Goal: Task Accomplishment & Management: Manage account settings

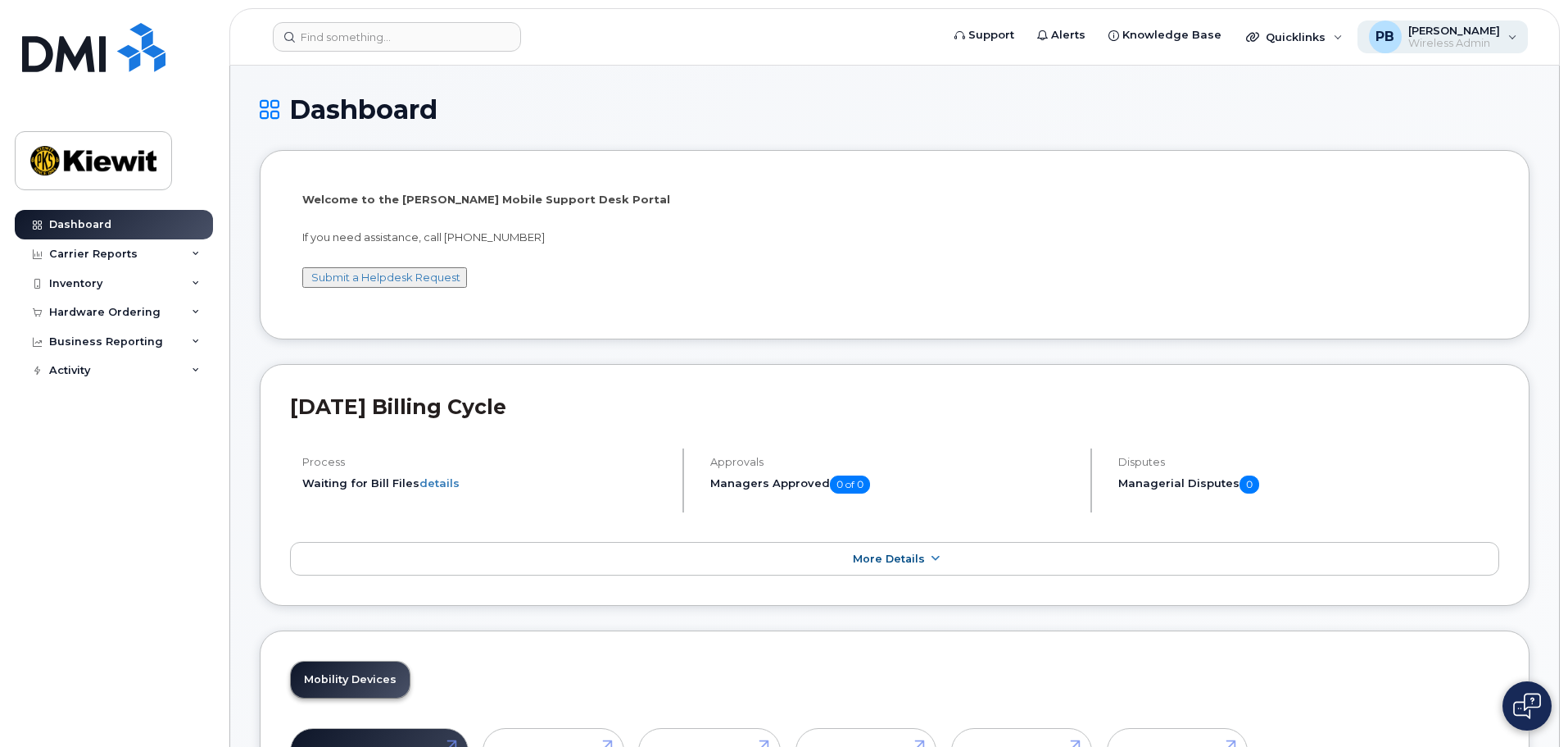
click at [1494, 43] on span "Wireless Admin" at bounding box center [1454, 43] width 92 height 13
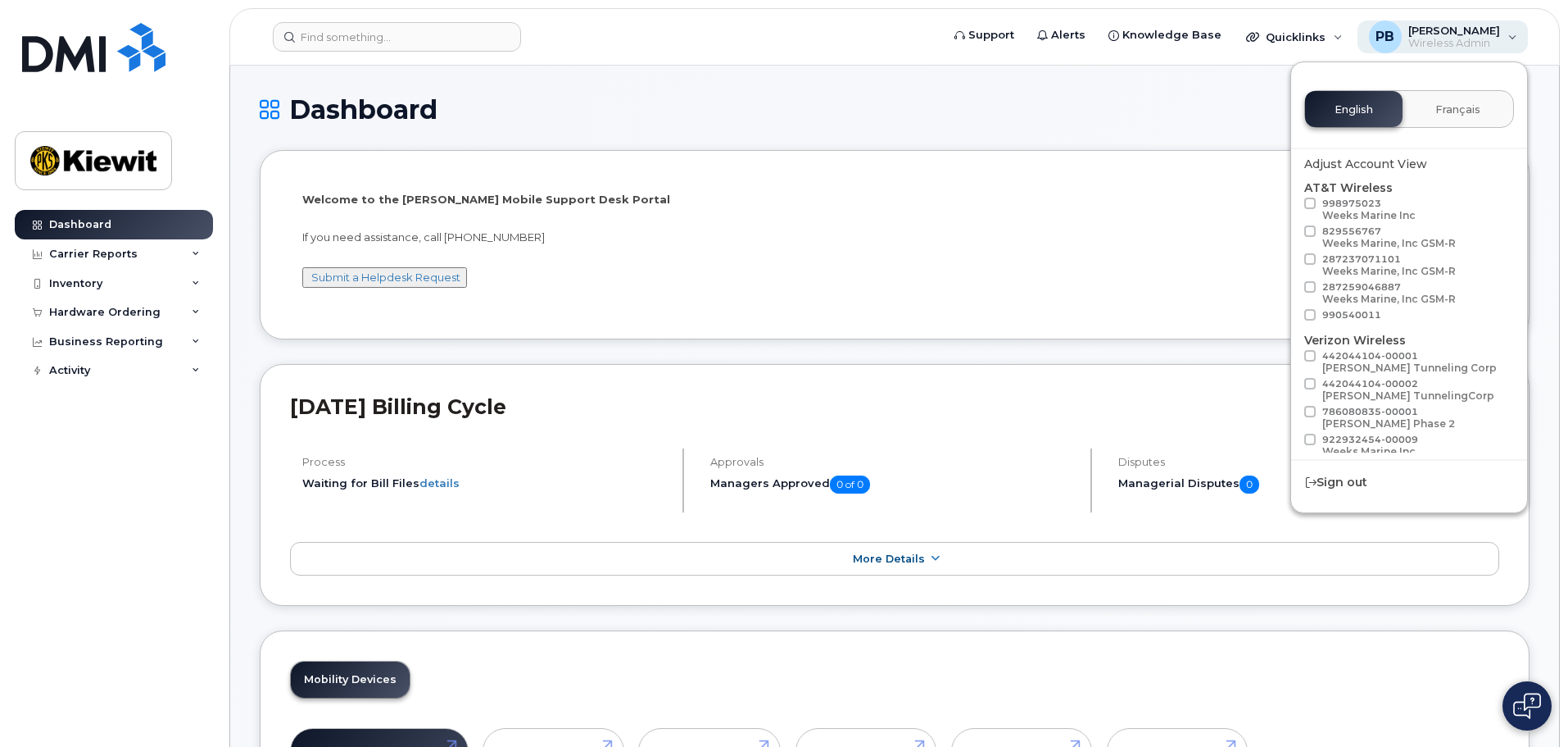
click at [1494, 43] on span "Wireless Admin" at bounding box center [1454, 43] width 92 height 13
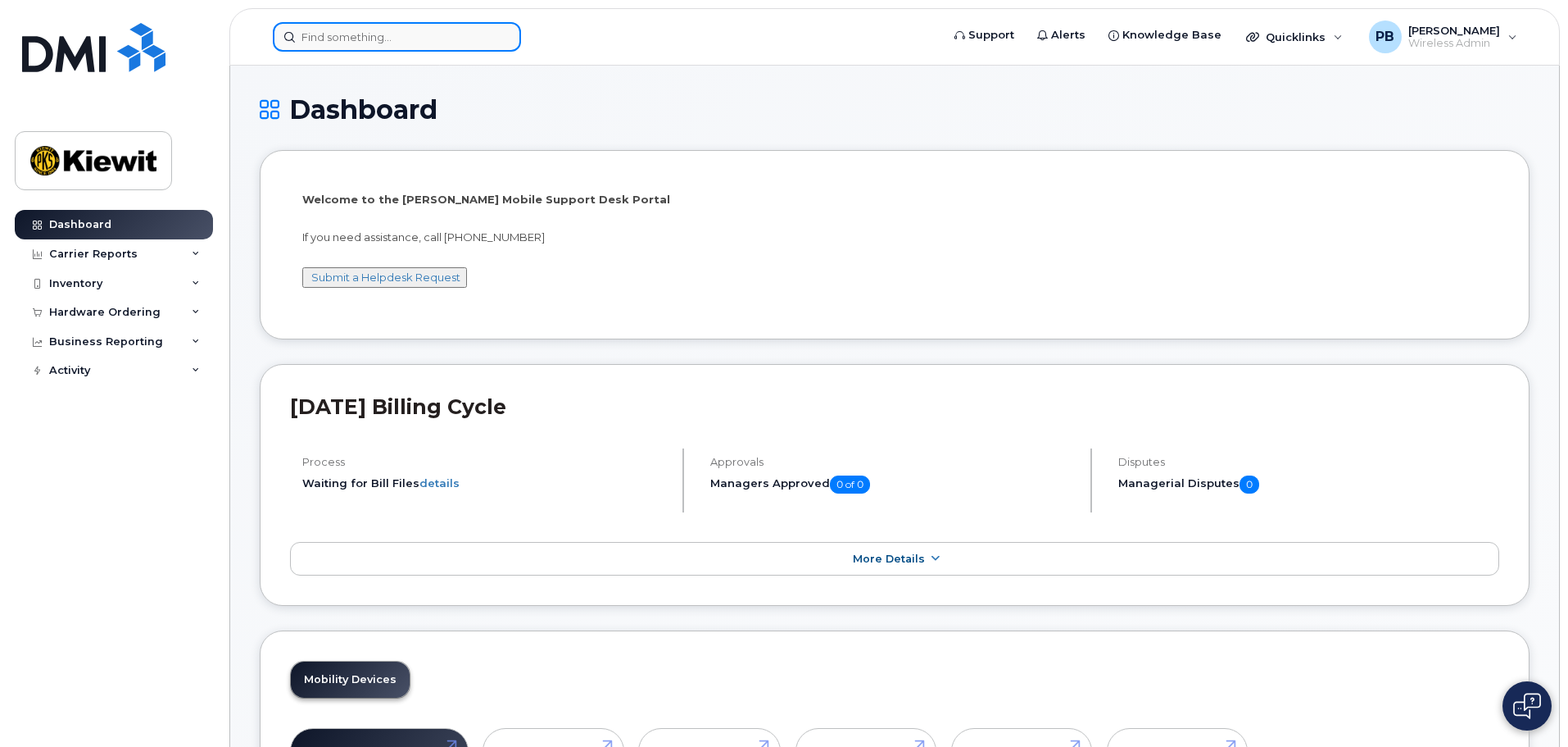
click at [369, 25] on input at bounding box center [397, 37] width 248 height 30
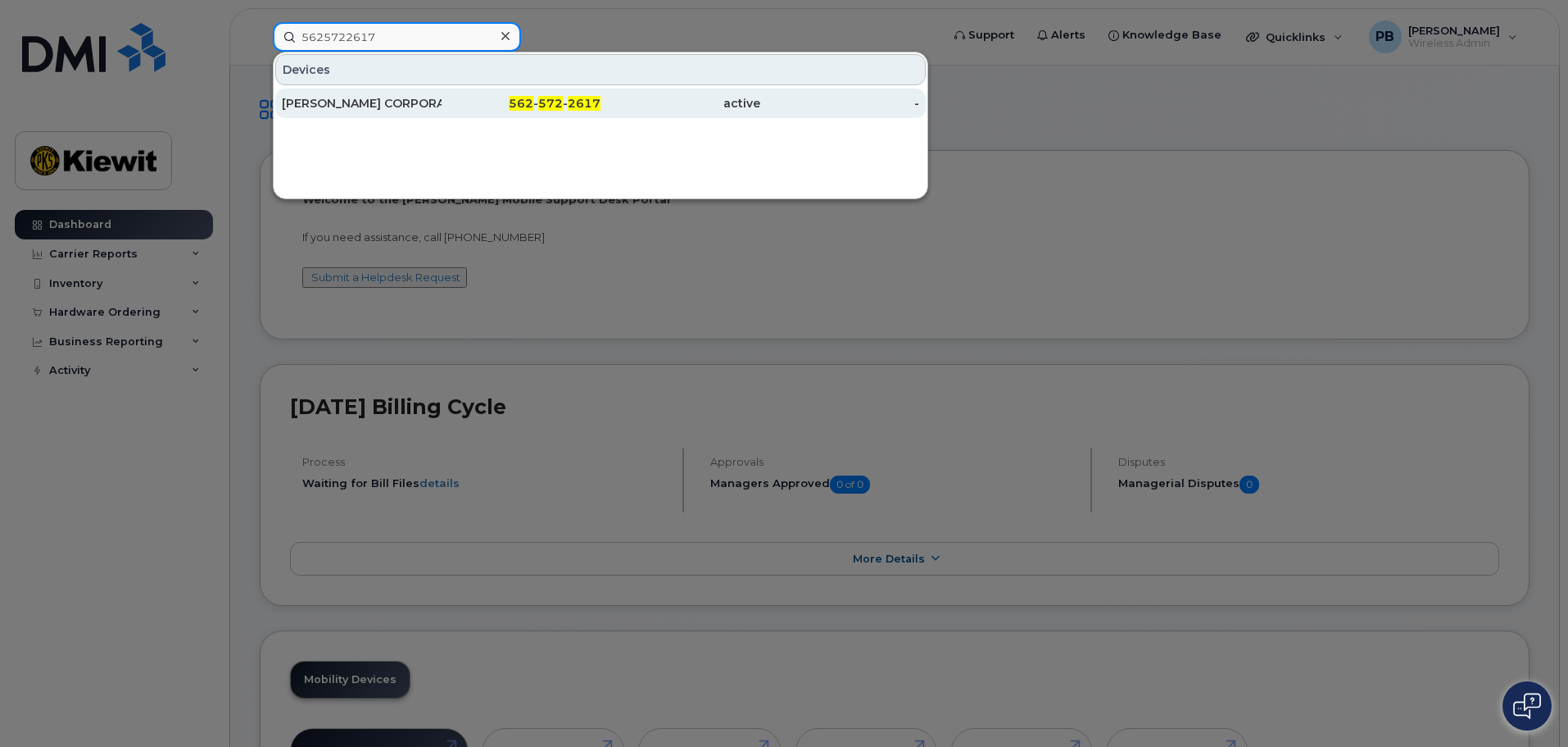
type input "5625722617"
click at [390, 106] on div "KIEWIT CORPORATION KIEWIT CORPORATION" at bounding box center [361, 103] width 160 height 16
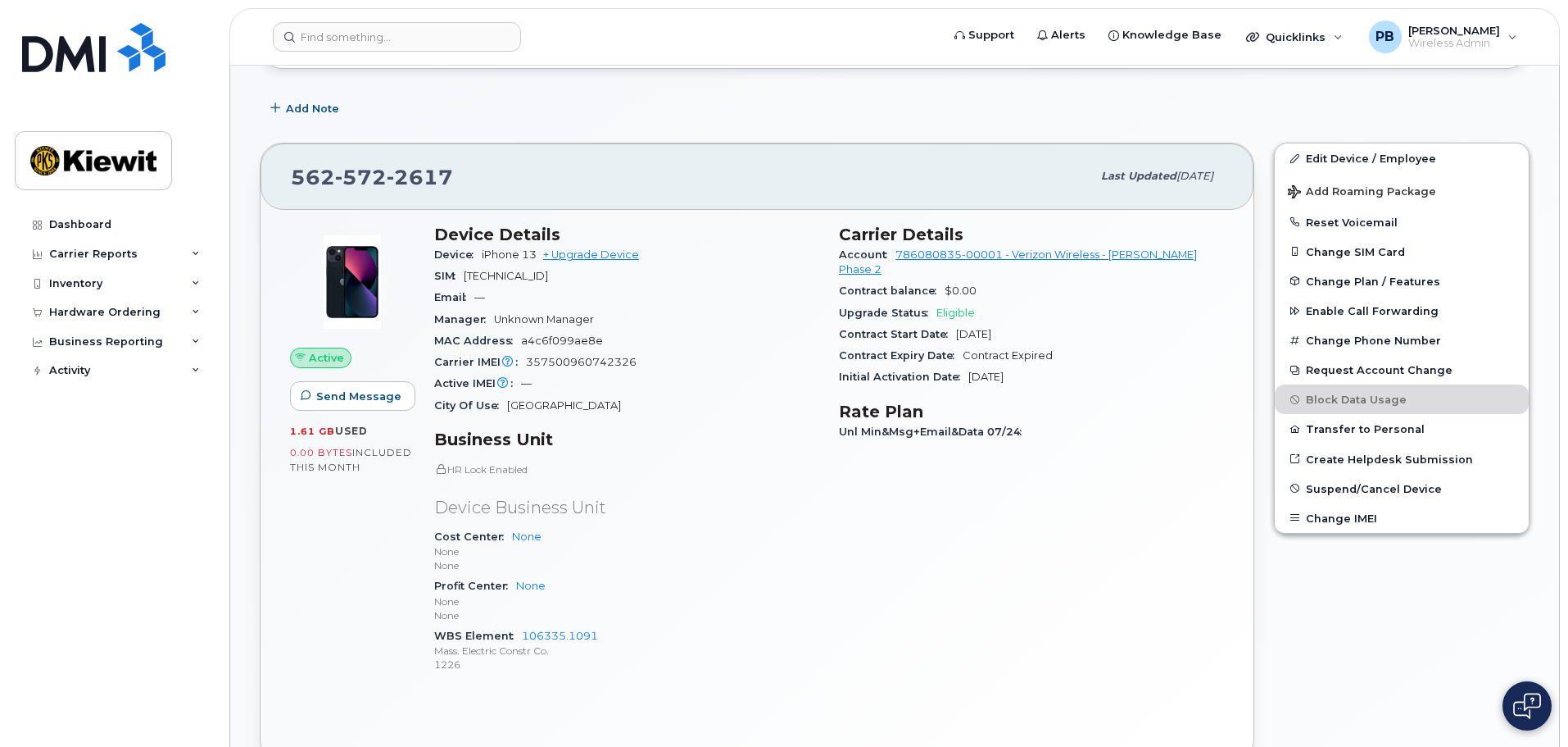
scroll to position [246, 0]
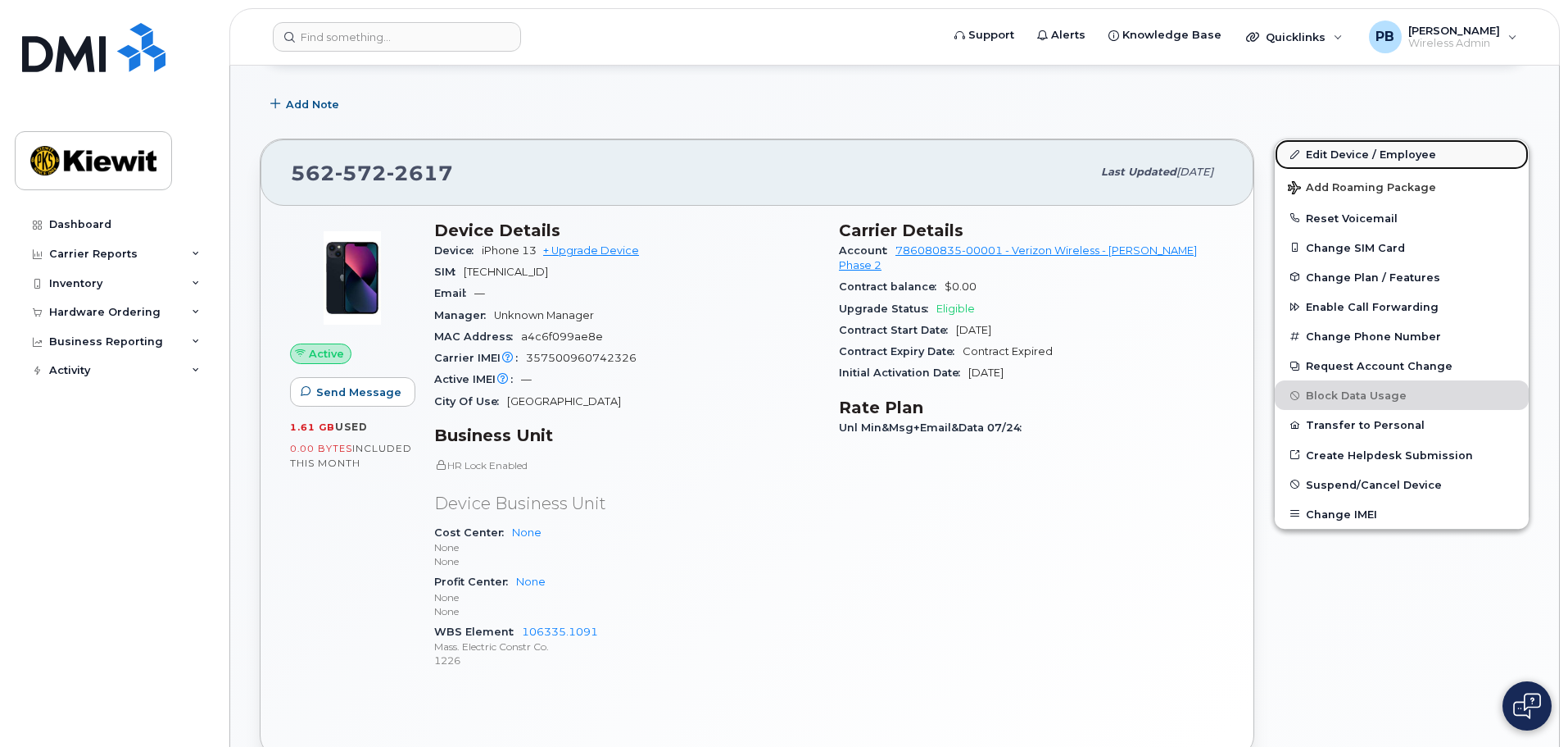
click at [1383, 143] on link "Edit Device / Employee" at bounding box center [1402, 154] width 254 height 30
click at [1381, 150] on link "Edit Device / Employee" at bounding box center [1402, 154] width 254 height 30
click at [1322, 160] on link "Edit Device / Employee" at bounding box center [1402, 154] width 254 height 30
drag, startPoint x: 1347, startPoint y: 138, endPoint x: 1347, endPoint y: 153, distance: 15.0
click at [1347, 142] on div "Edit Device / Employee Add Roaming Package Reset Voicemail Change SIM Card Chan…" at bounding box center [1402, 449] width 275 height 640
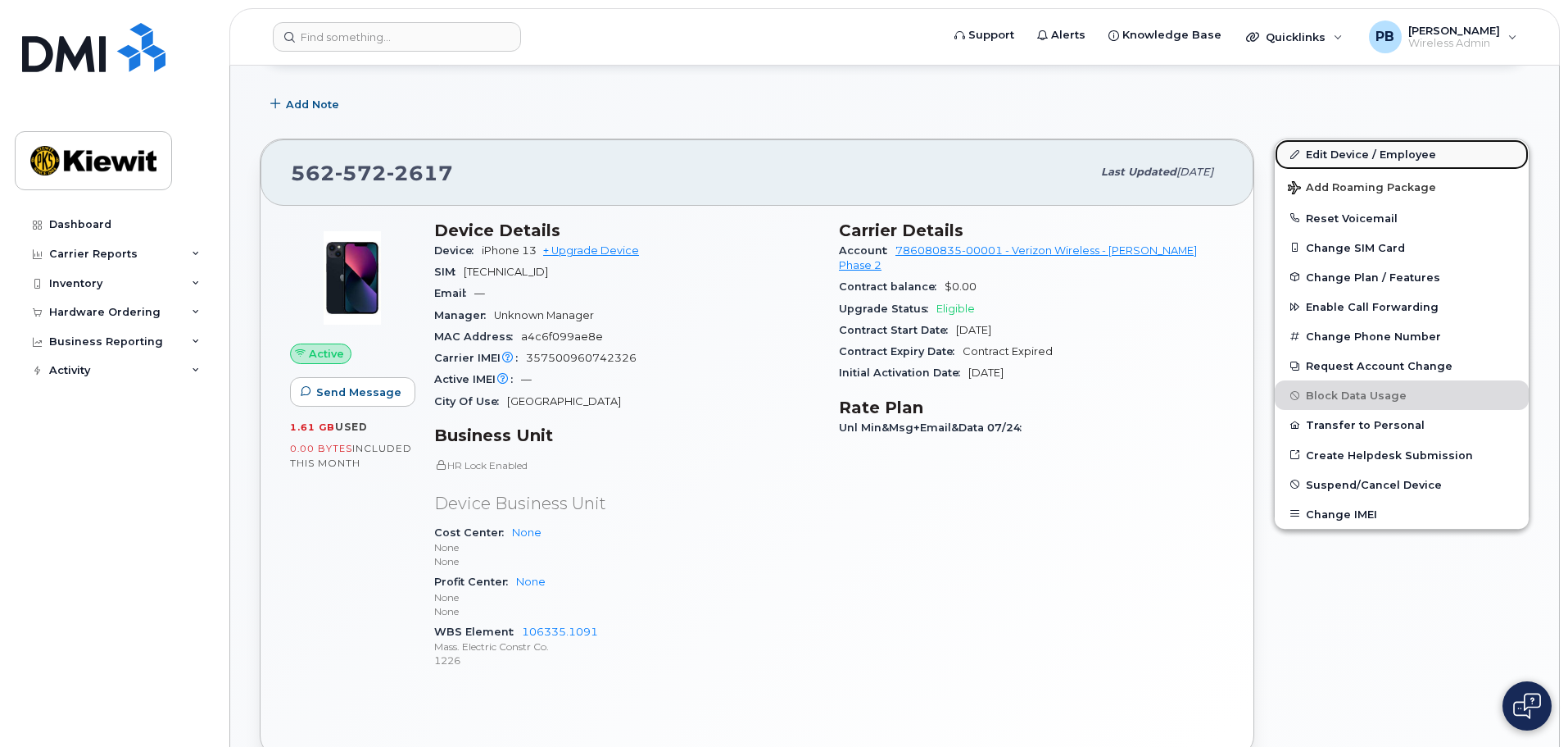
click at [1347, 153] on link "Edit Device / Employee" at bounding box center [1402, 154] width 254 height 30
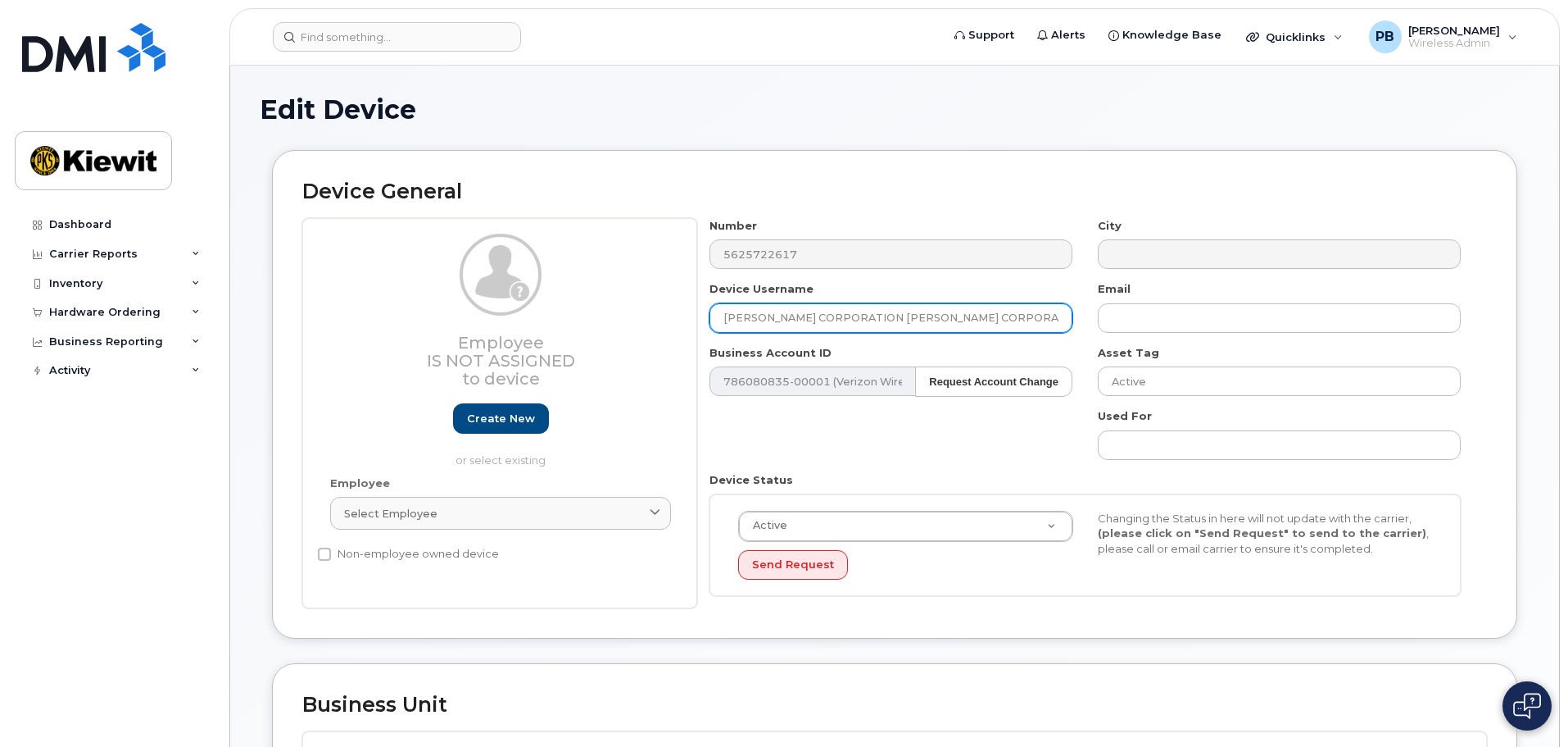
click at [911, 326] on input "[PERSON_NAME] CORPORATION [PERSON_NAME] CORPORATION" at bounding box center [891, 318] width 363 height 30
click at [911, 326] on input "[PERSON_NAME] CORPORATION [PERSON_NAME] CORPORATION" at bounding box center [891, 318] width 363 height 30
click at [910, 326] on input "[PERSON_NAME] CORPORATION [PERSON_NAME] CORPORATION" at bounding box center [891, 318] width 363 height 30
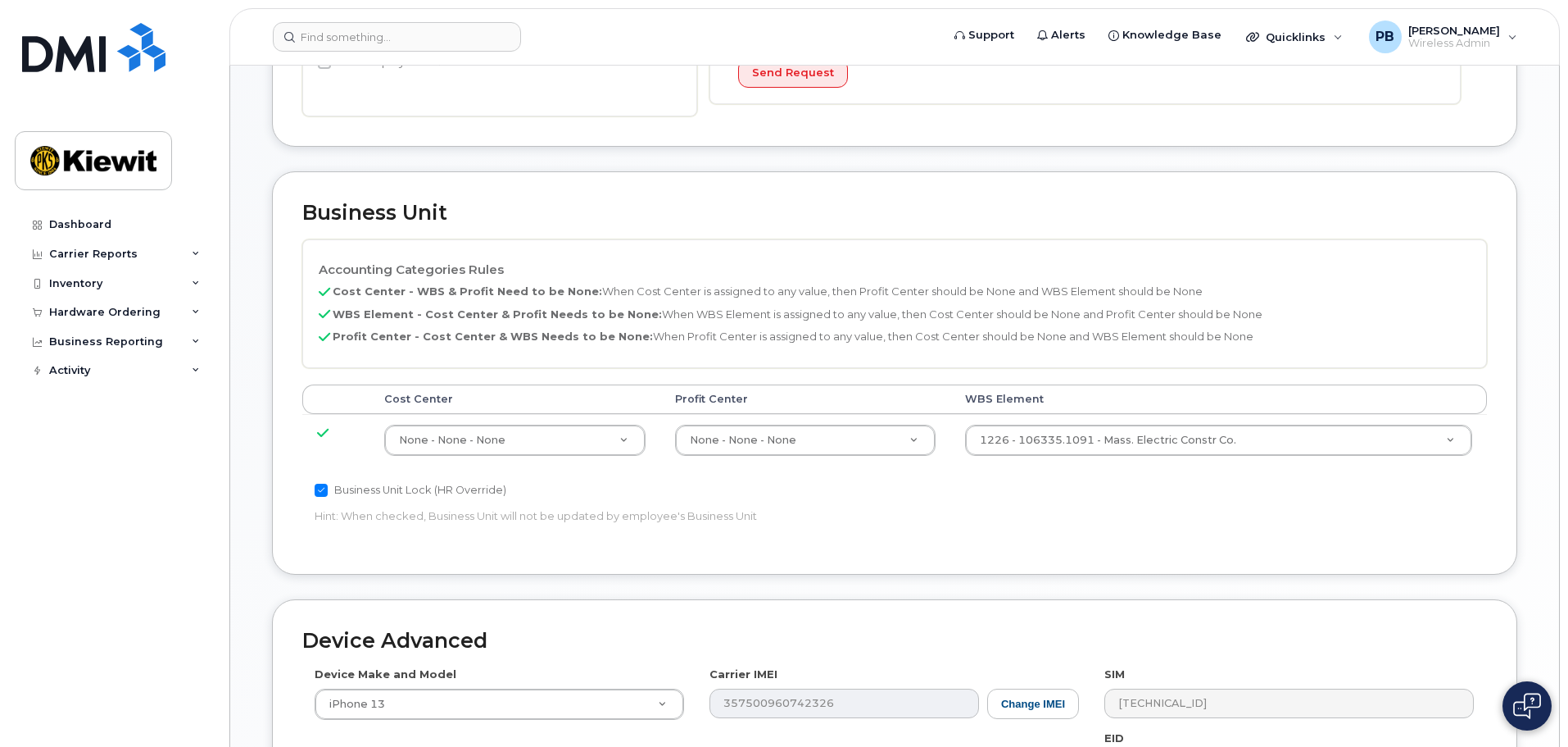
scroll to position [833, 0]
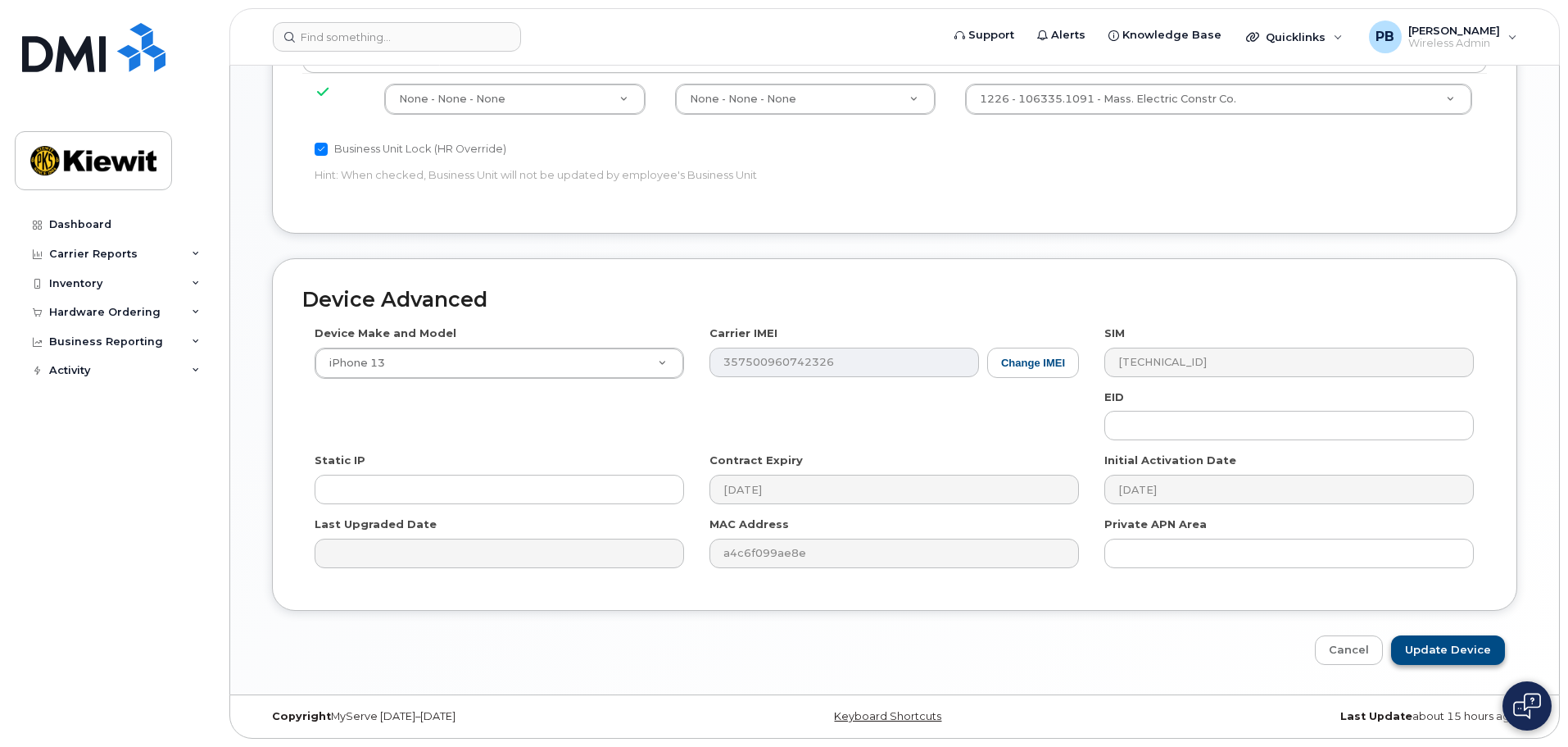
type input "MARIO MARQUEZ"
click at [1454, 651] on input "Update Device" at bounding box center [1448, 650] width 114 height 30
type input "Saving..."
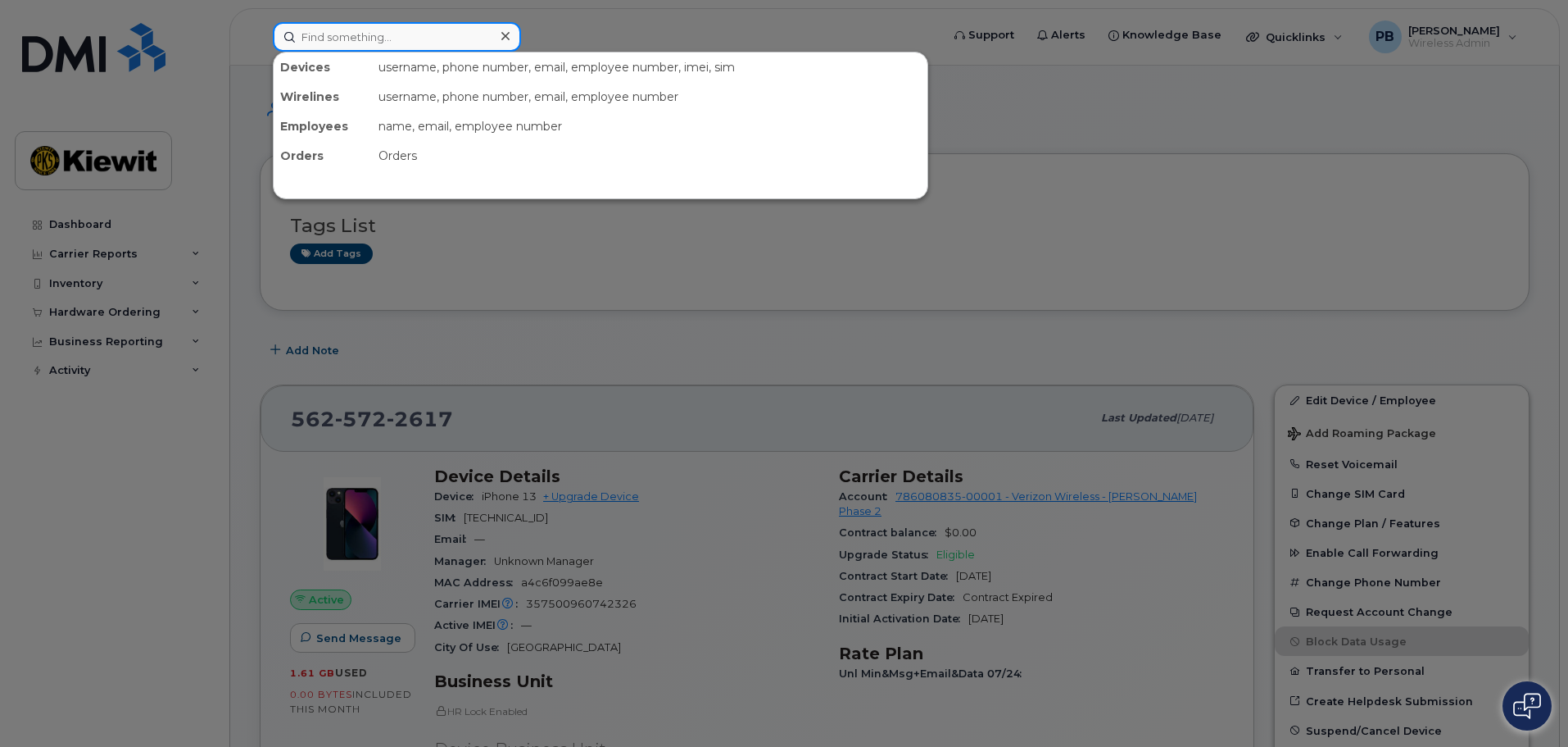
click at [376, 37] on input at bounding box center [397, 37] width 248 height 30
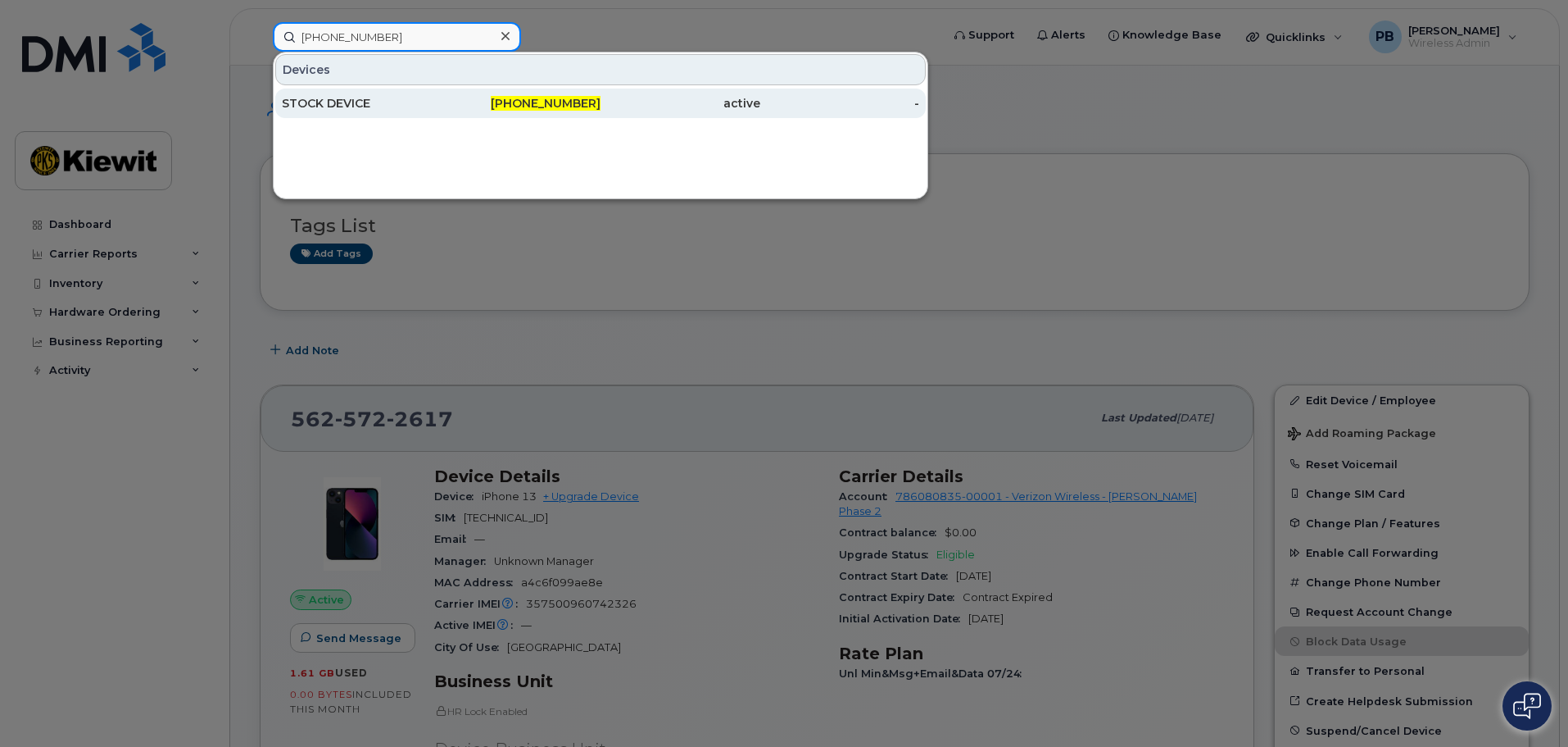
type input "337-605-0226"
click at [375, 104] on div "STOCK DEVICE" at bounding box center [361, 103] width 160 height 16
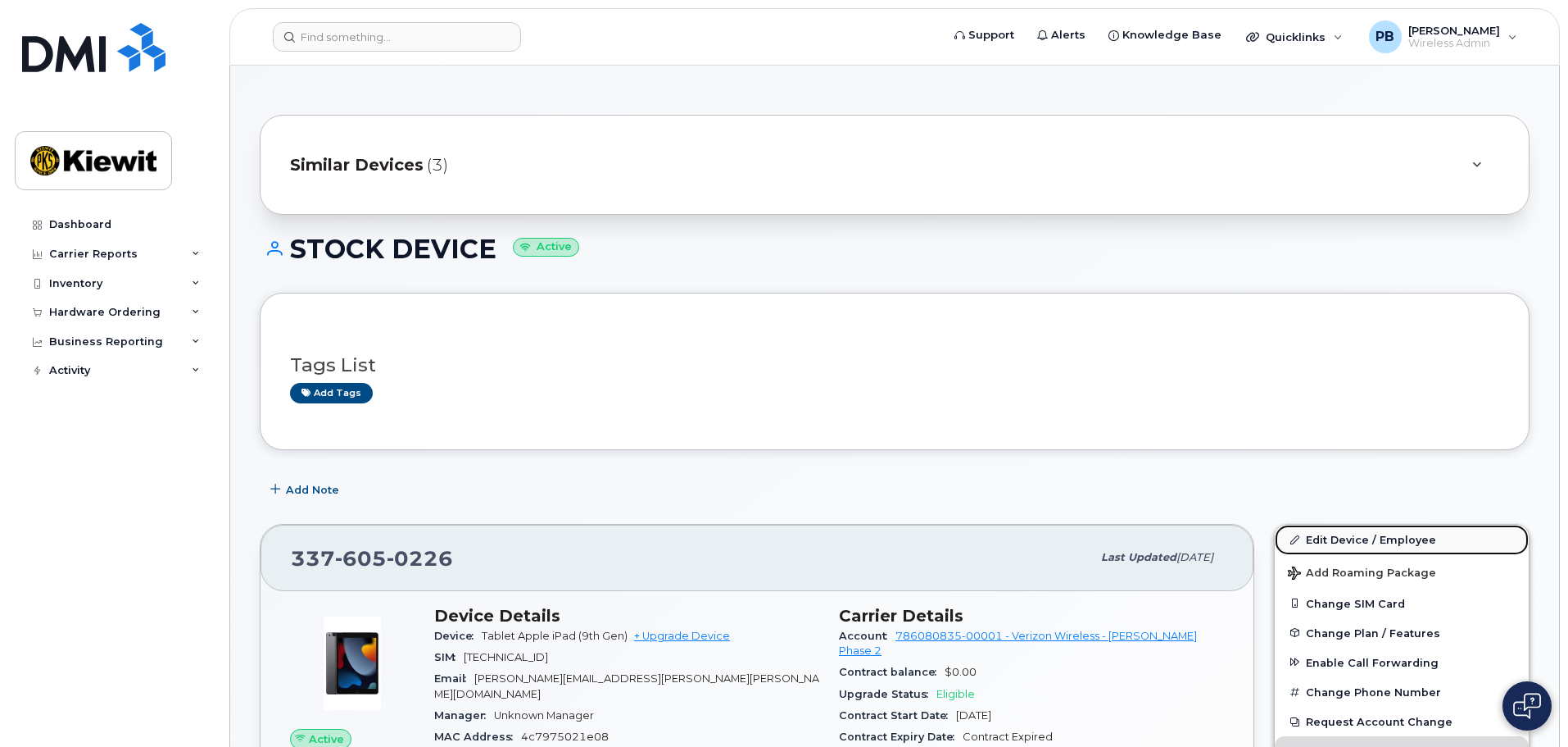
click at [1388, 546] on link "Edit Device / Employee" at bounding box center [1402, 540] width 254 height 30
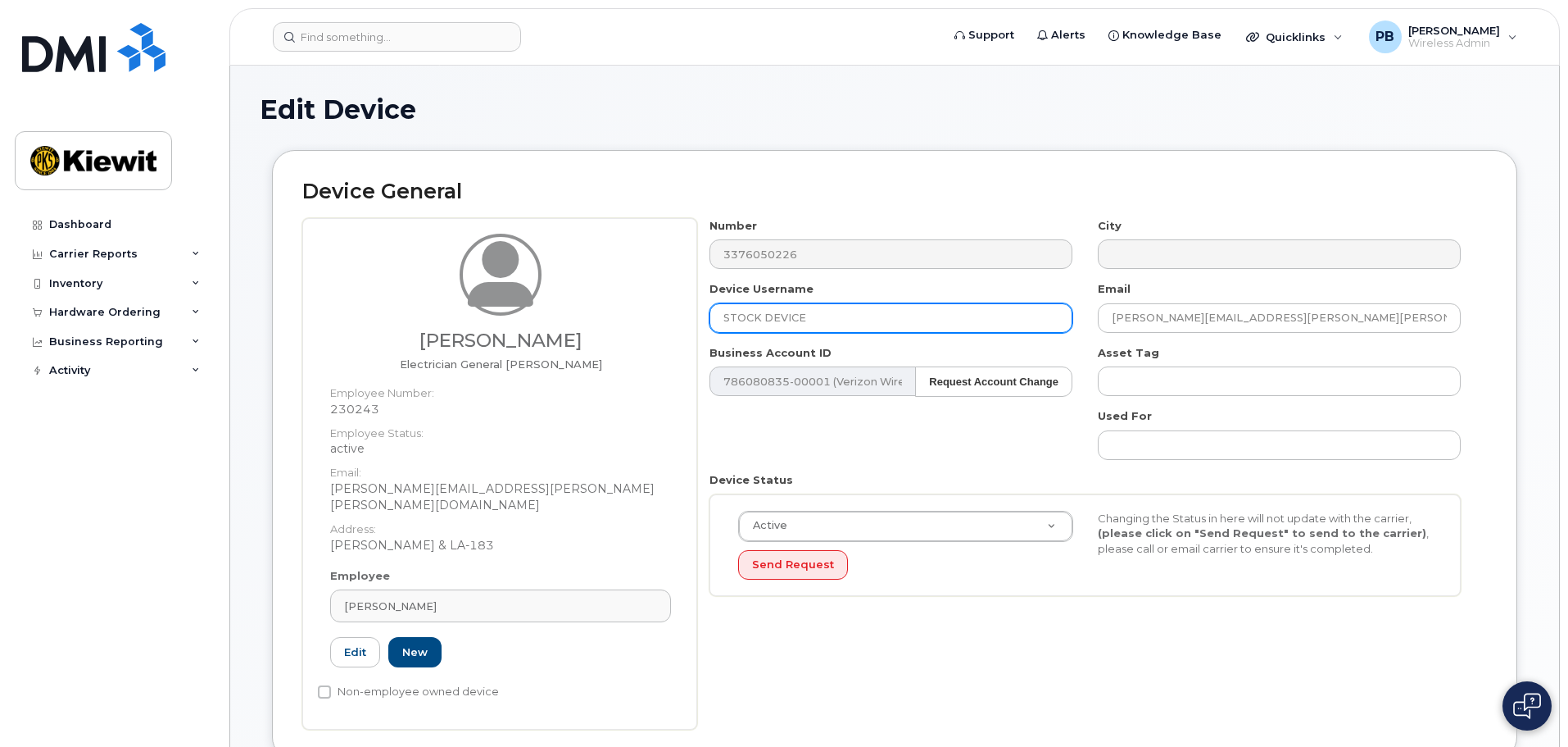
click at [847, 310] on input "STOCK DEVICE" at bounding box center [891, 318] width 363 height 30
type input "e"
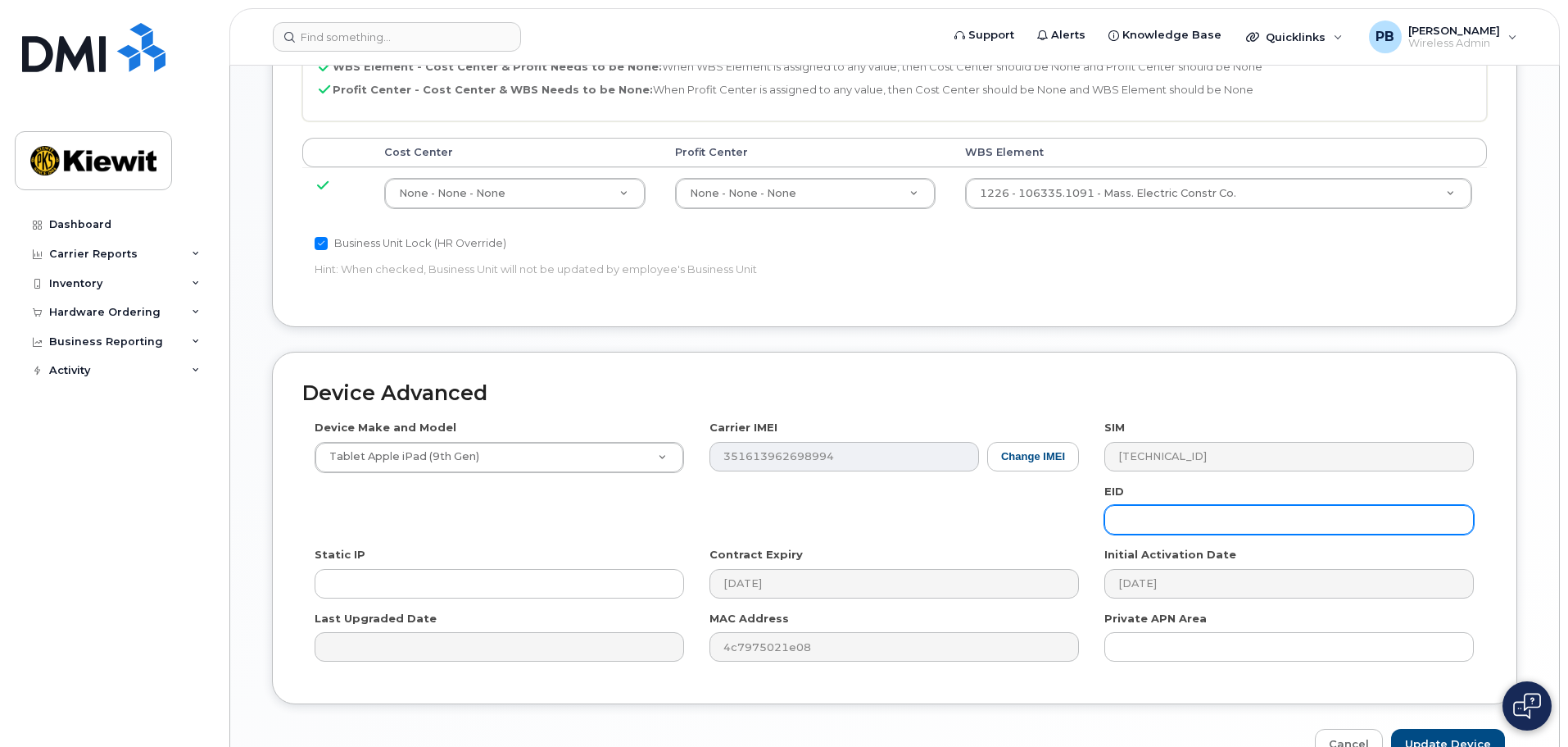
scroll to position [774, 0]
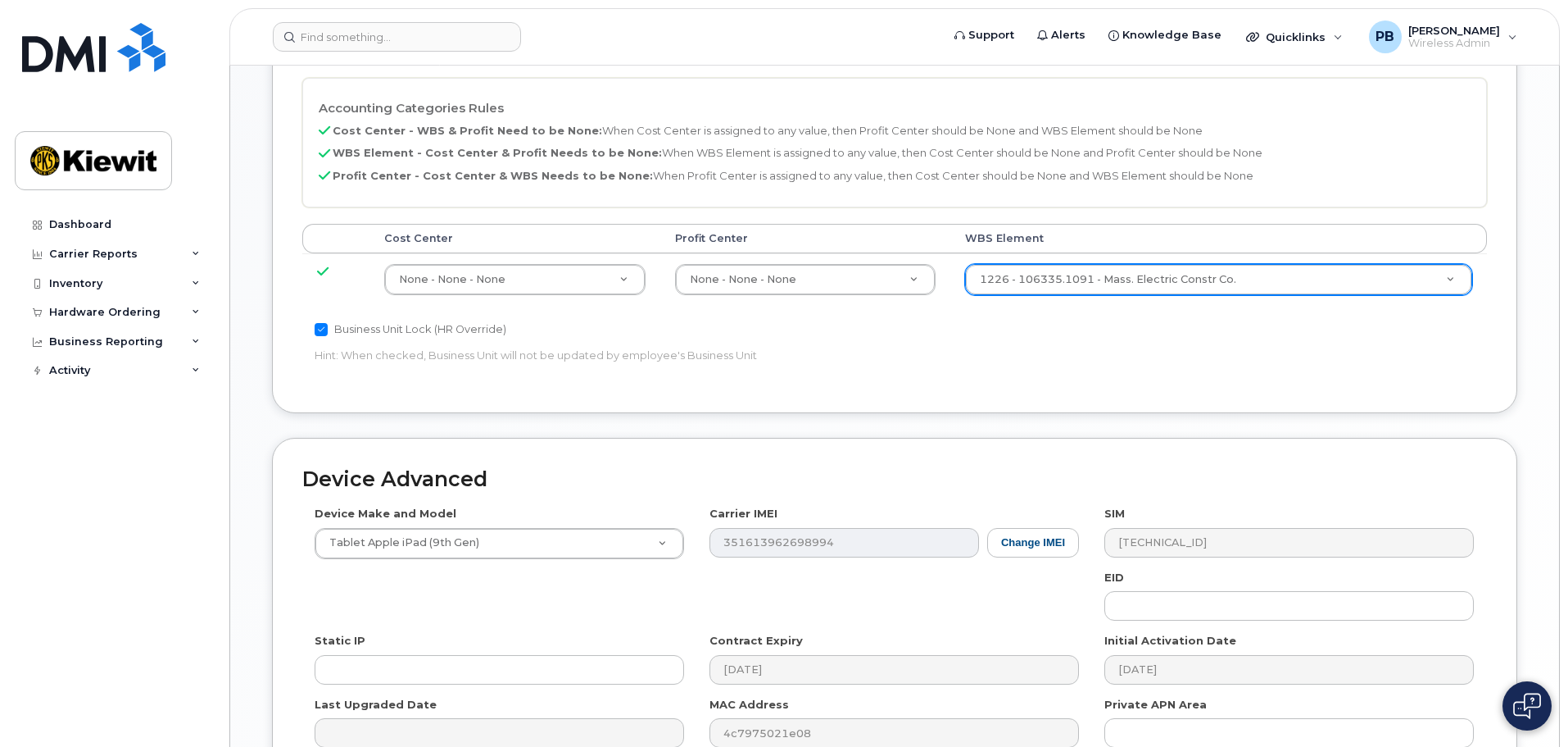
type input "EDWIN ORANTES IPAD"
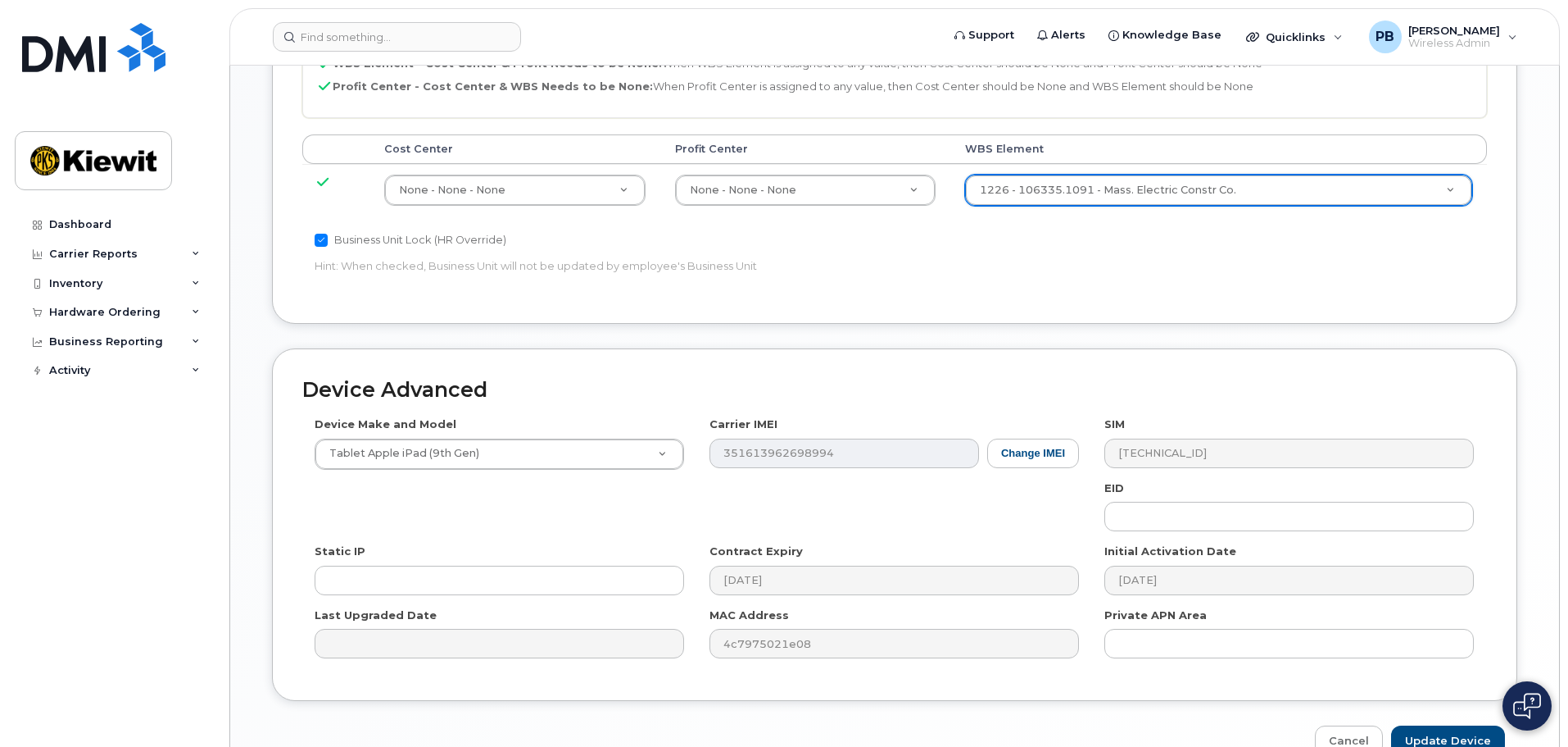
scroll to position [938, 0]
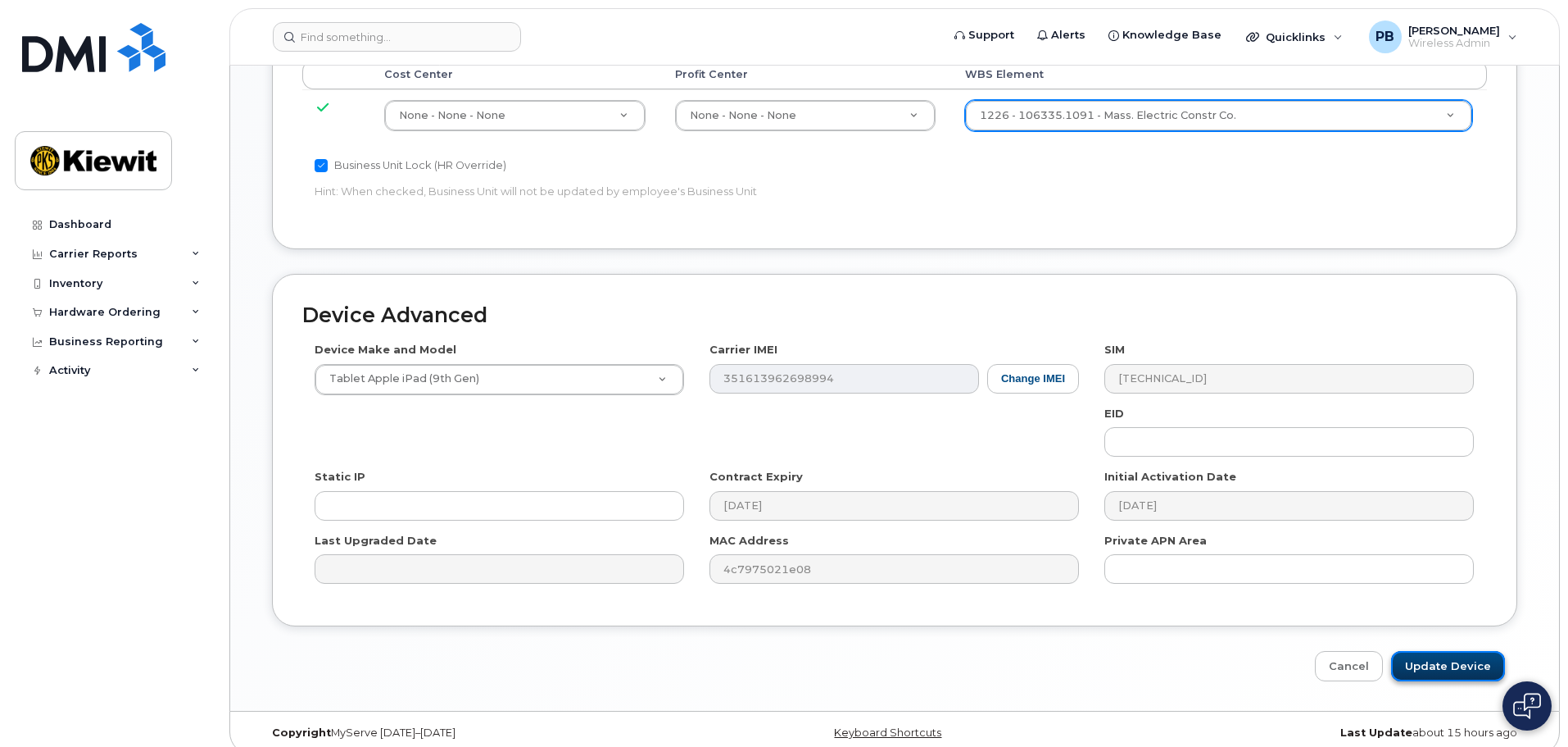
click at [1463, 651] on input "Update Device" at bounding box center [1448, 666] width 114 height 30
type input "Saving..."
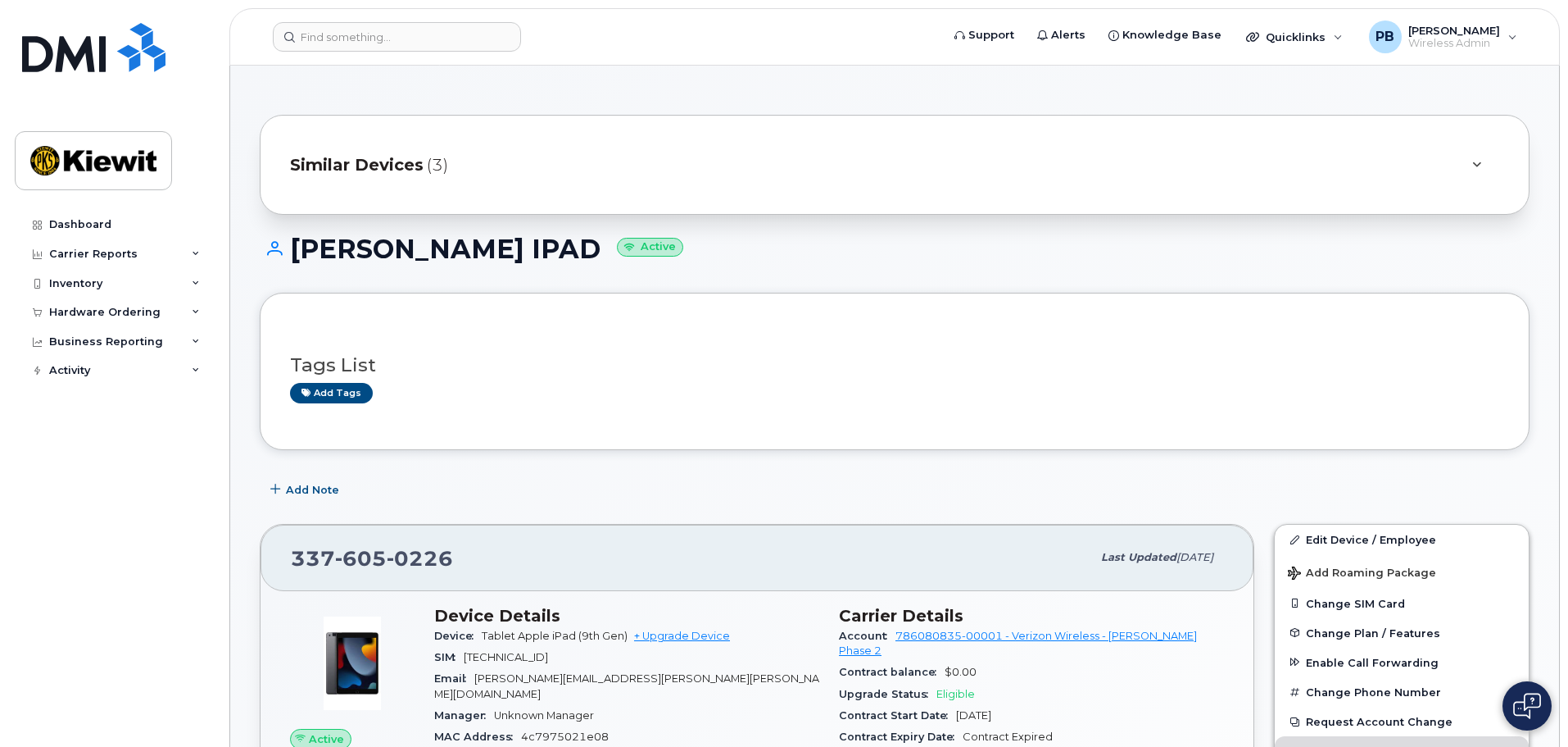
click at [384, 53] on header "Support Alerts Knowledge Base Quicklinks Suspend / Cancel Device Change SIM Car…" at bounding box center [894, 37] width 1330 height 57
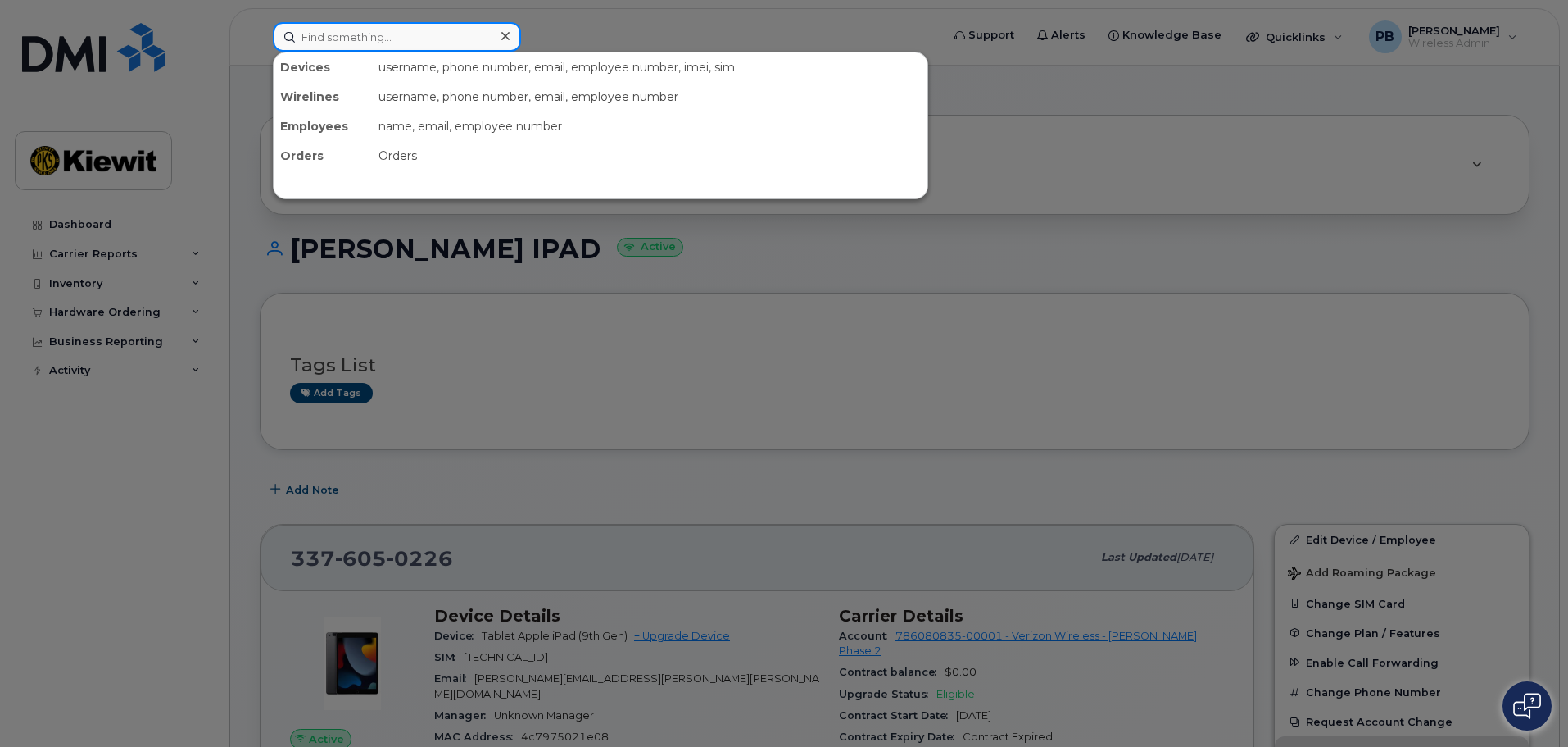
click at [384, 43] on input at bounding box center [397, 37] width 248 height 30
paste input "3376050340"
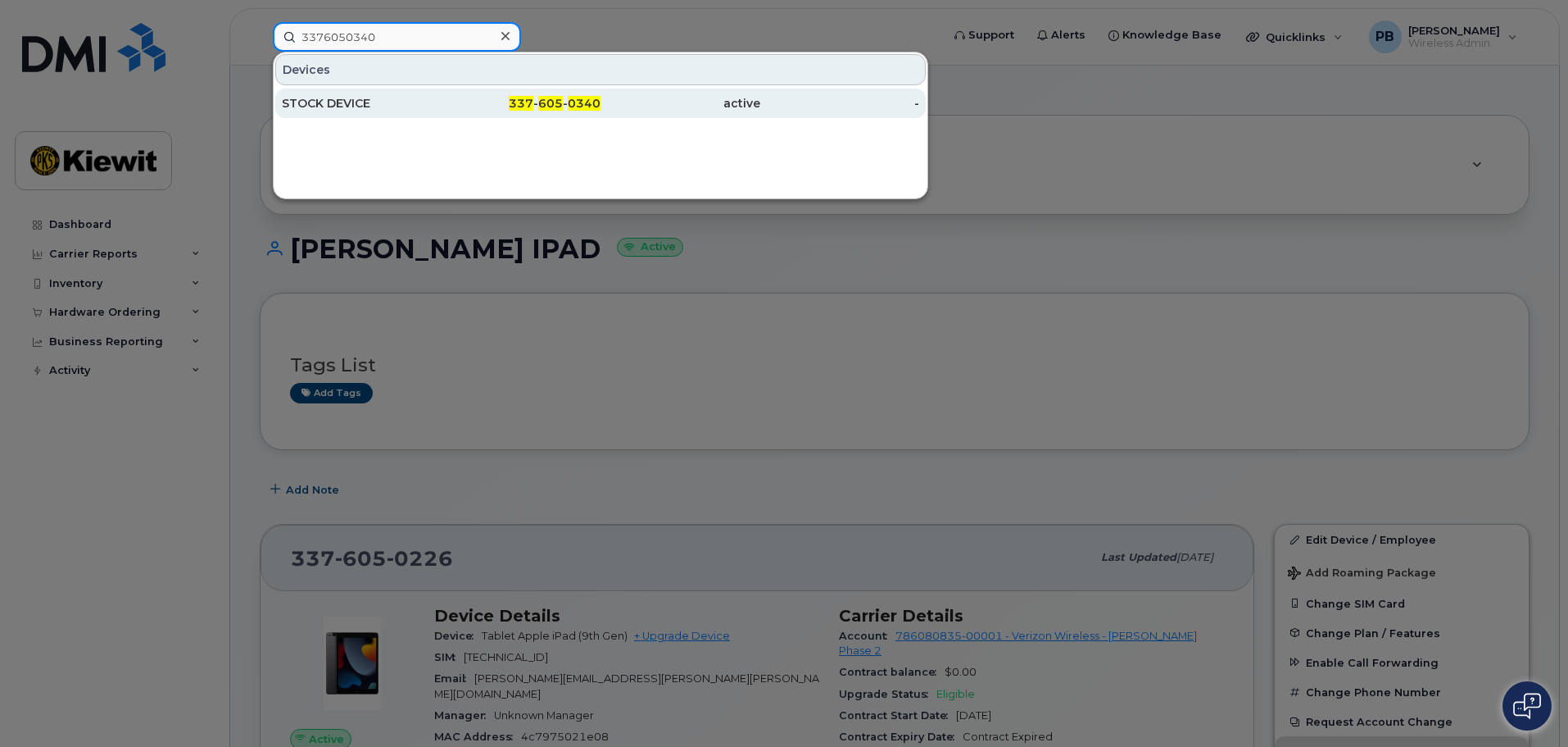
type input "3376050340"
click at [411, 108] on div "STOCK DEVICE" at bounding box center [361, 103] width 160 height 16
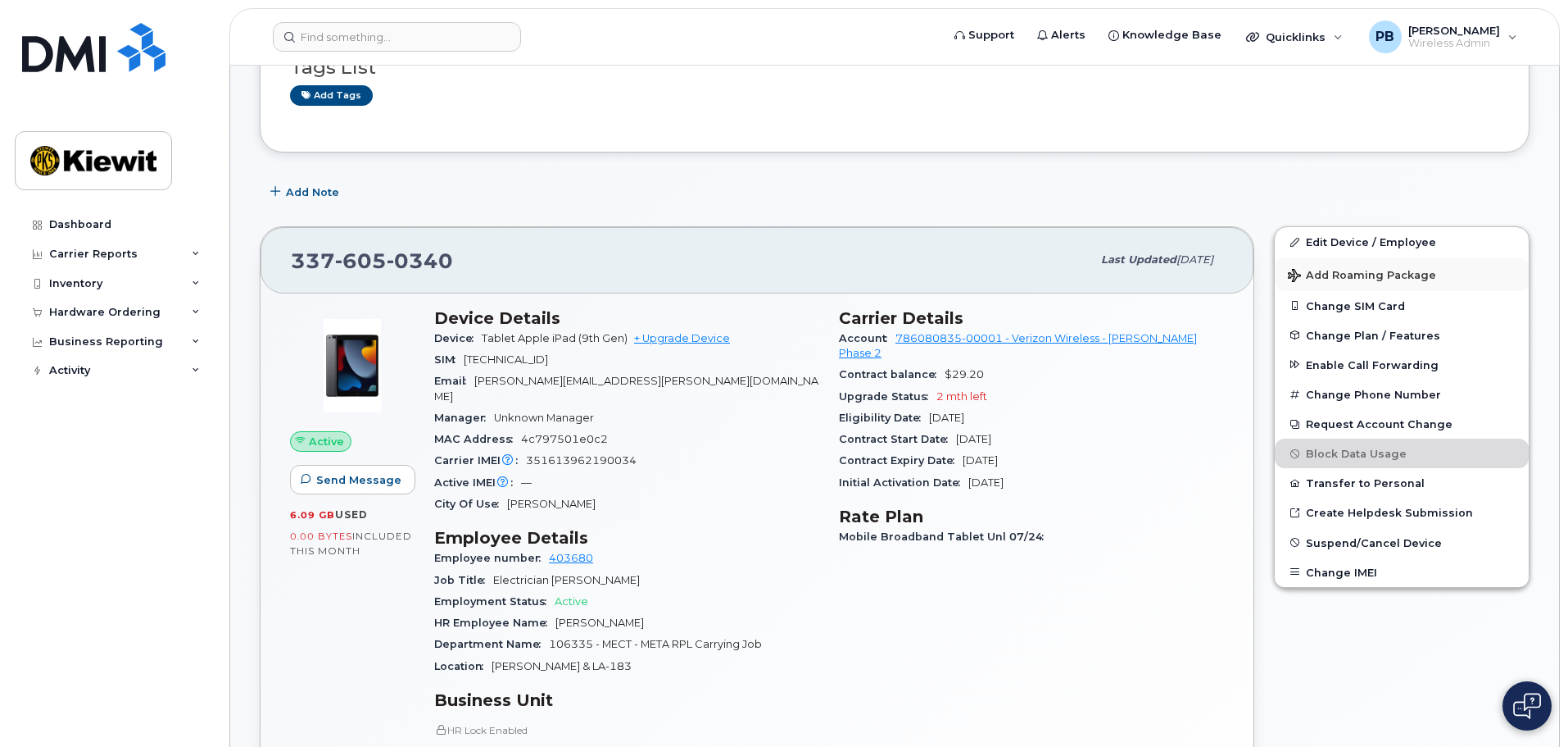
scroll to position [149, 0]
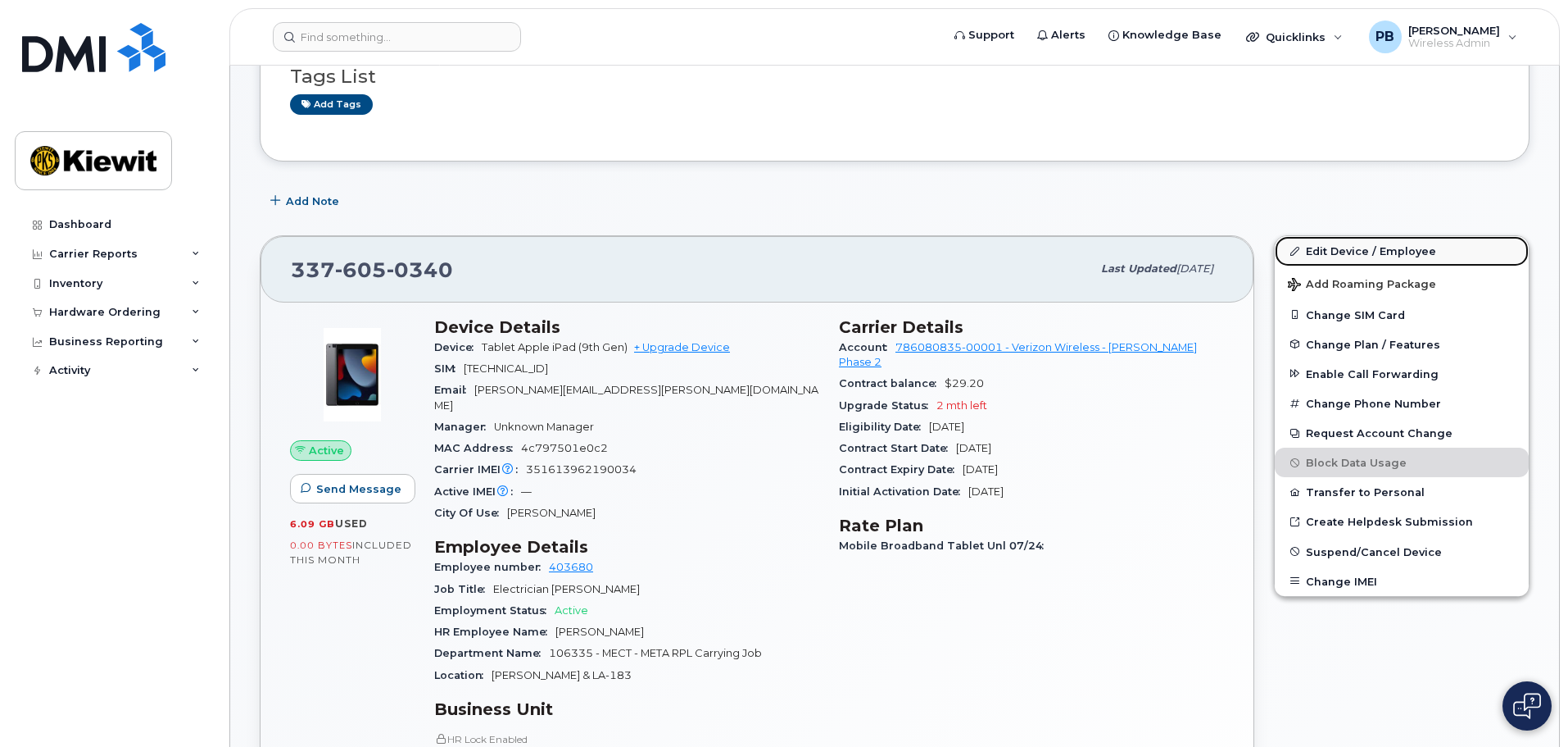
click at [1429, 256] on link "Edit Device / Employee" at bounding box center [1402, 251] width 254 height 30
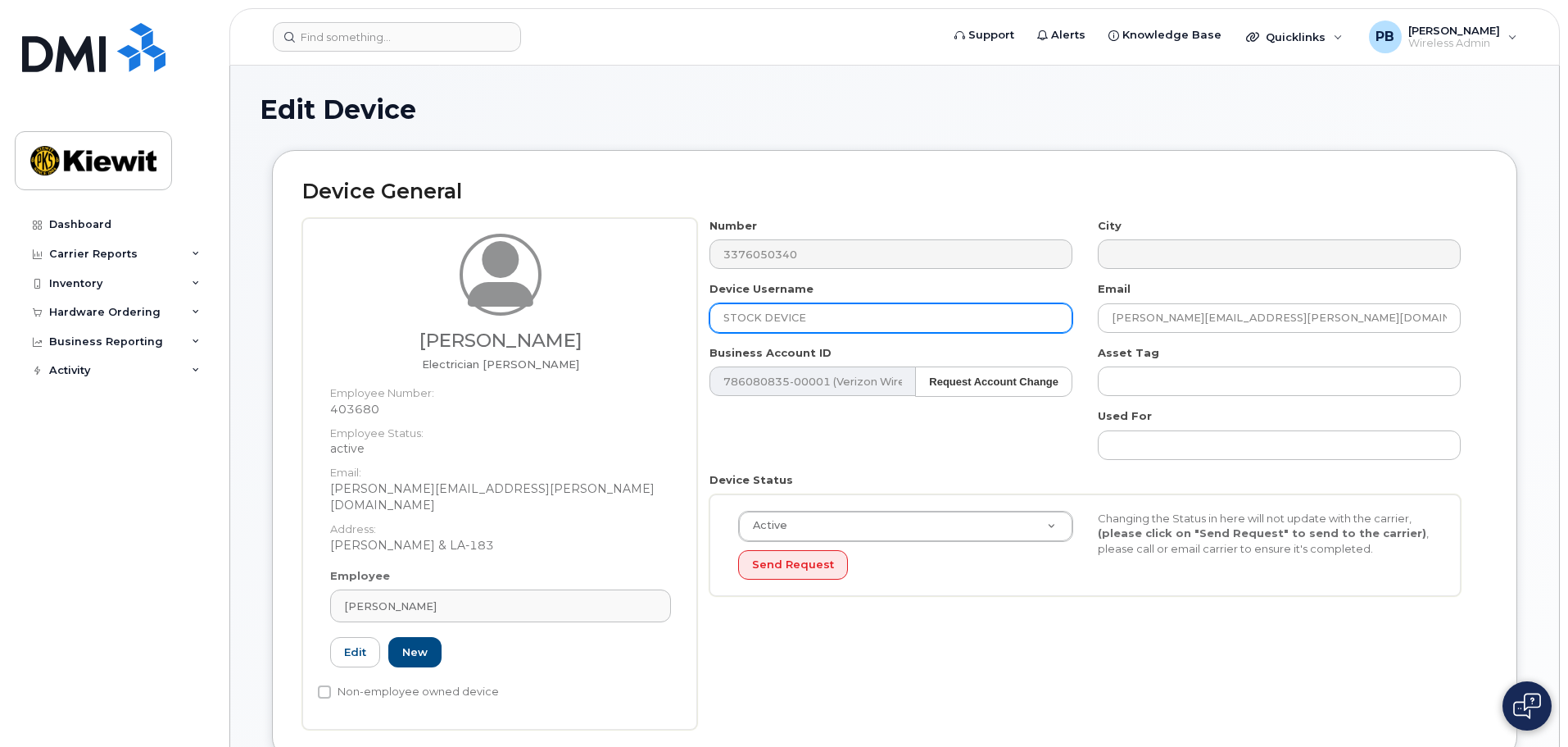
click at [943, 318] on input "STOCK DEVICE" at bounding box center [891, 318] width 363 height 30
type input "s"
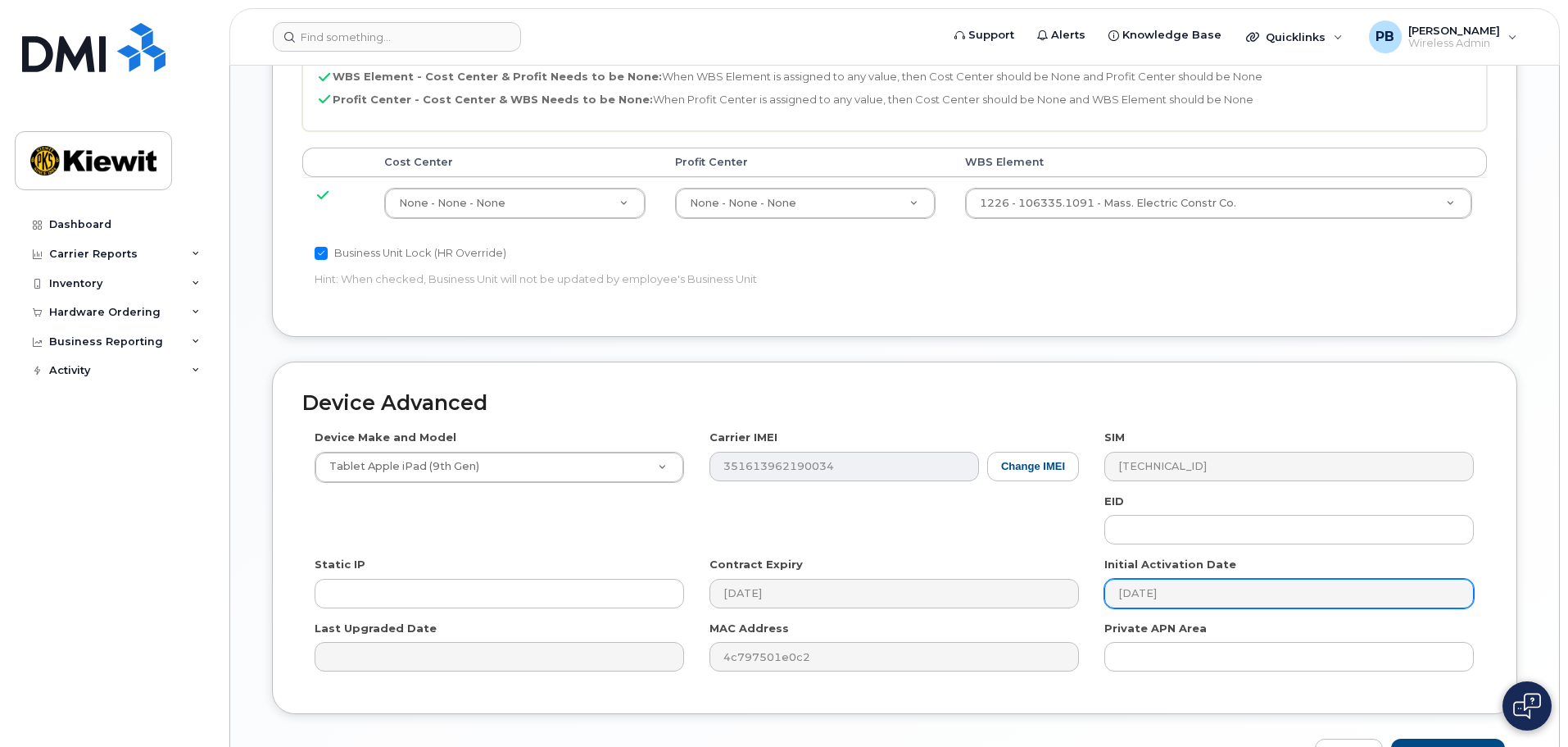
scroll to position [938, 0]
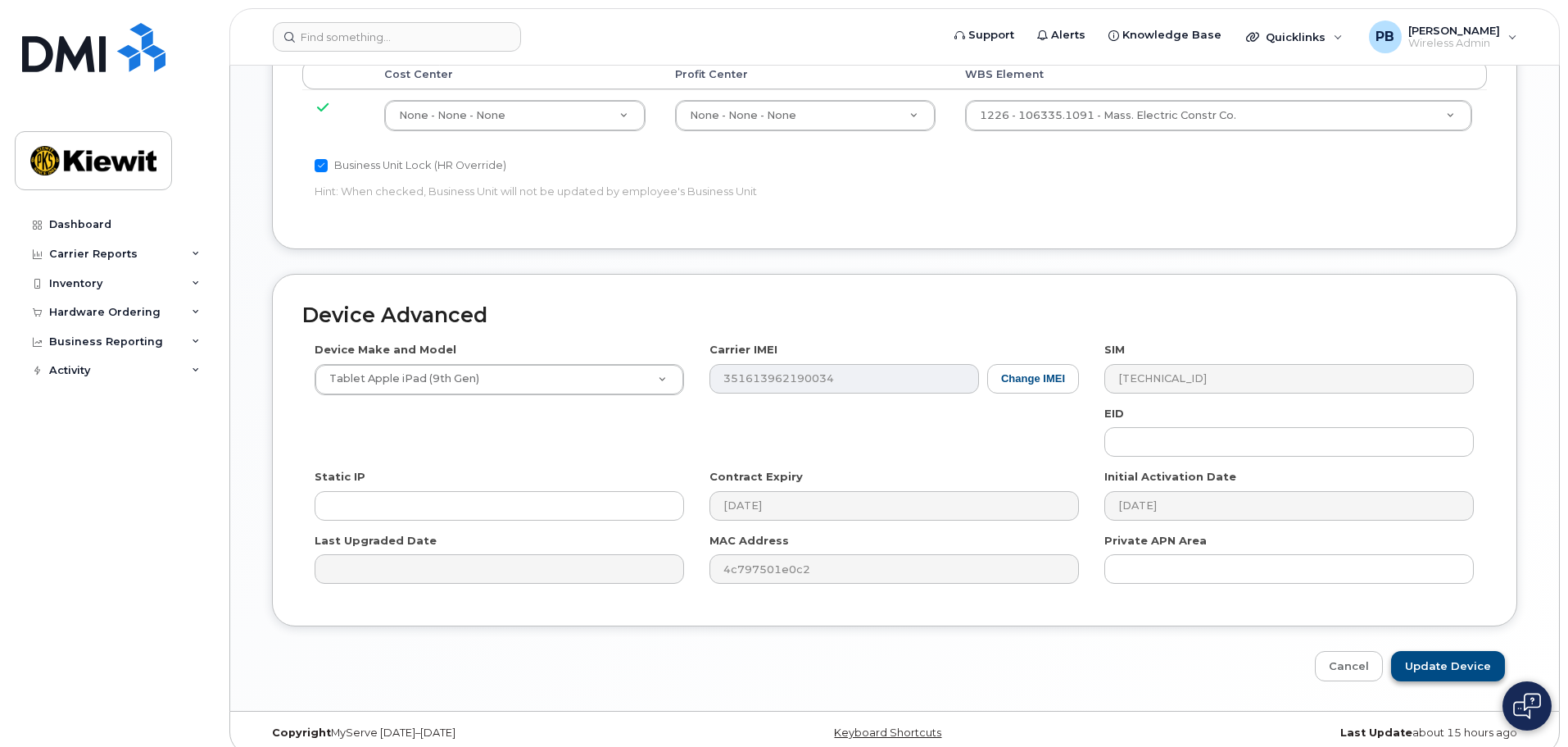
type input "[PERSON_NAME] IPAD"
click at [1446, 653] on input "Update Device" at bounding box center [1448, 666] width 114 height 30
type input "Saving..."
